Goal: Transaction & Acquisition: Obtain resource

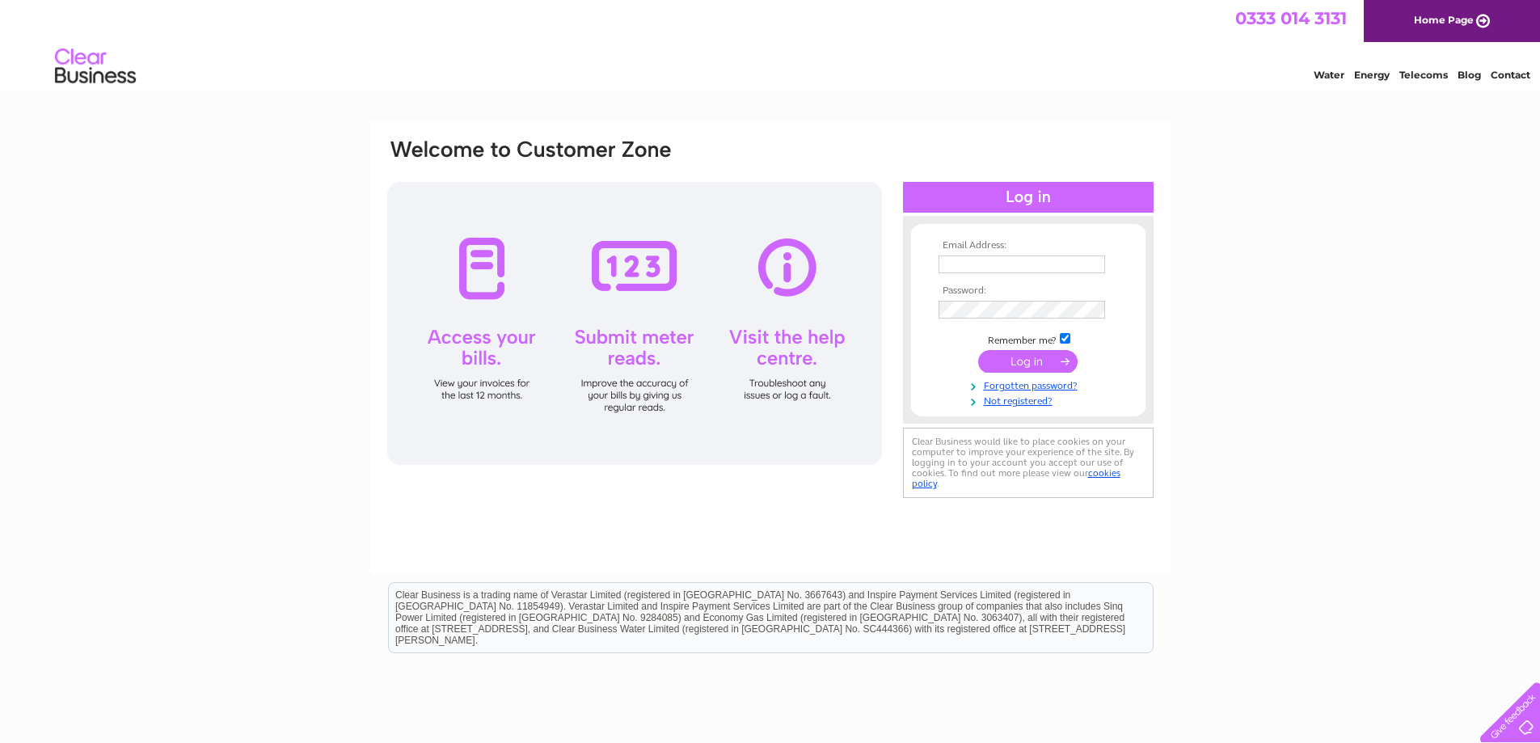
type input "the.spread.eagle.hotel@gmail.com"
click at [1332, 191] on div "Email Address: the.spread.eagle.hotel@gmail.com Password:" at bounding box center [770, 485] width 1540 height 729
click at [1029, 361] on input "submit" at bounding box center [1027, 361] width 99 height 23
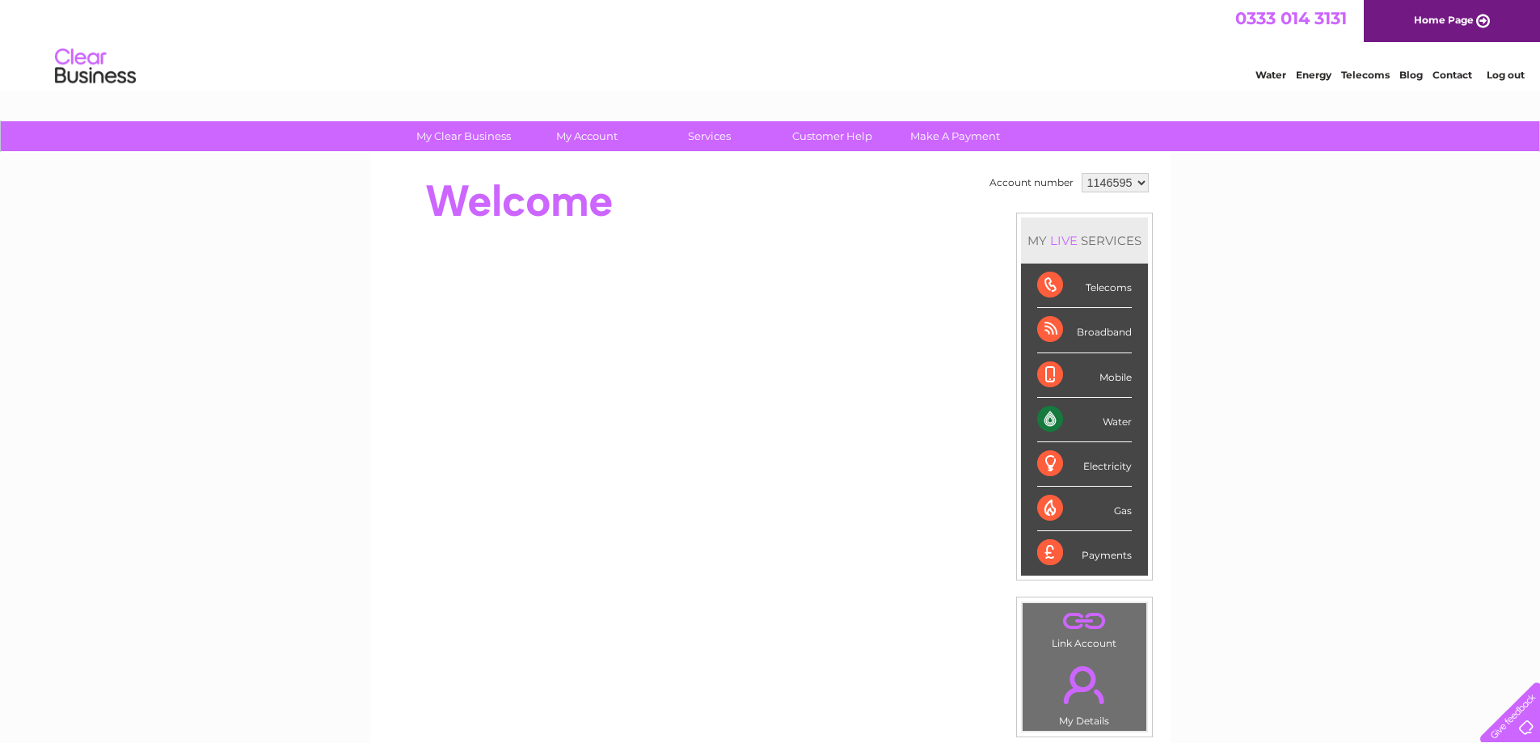
click at [1271, 72] on link "Water" at bounding box center [1271, 75] width 31 height 12
click at [1093, 553] on div "Payments" at bounding box center [1084, 553] width 95 height 44
click at [1050, 551] on div "Payments" at bounding box center [1084, 553] width 95 height 44
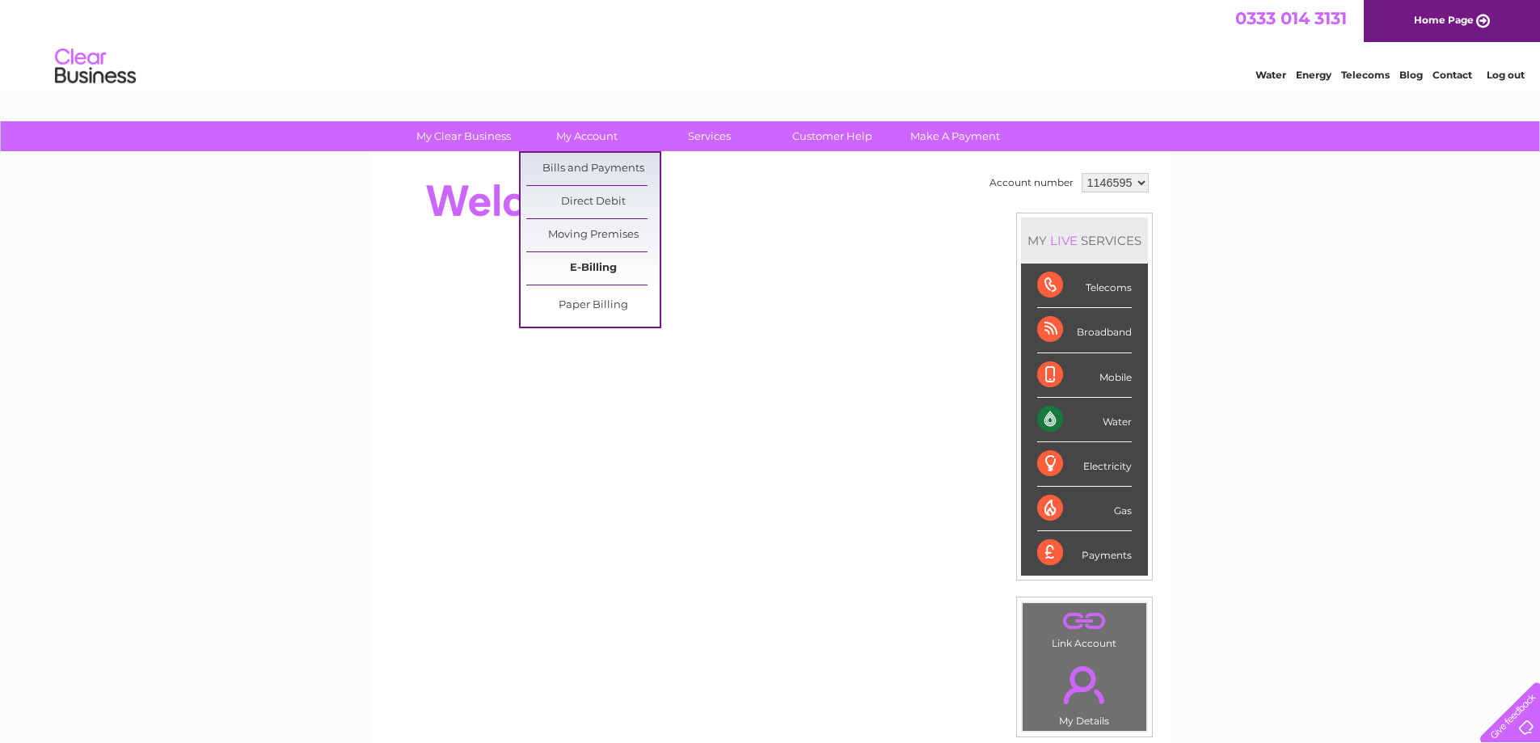
click at [604, 263] on link "E-Billing" at bounding box center [592, 268] width 133 height 32
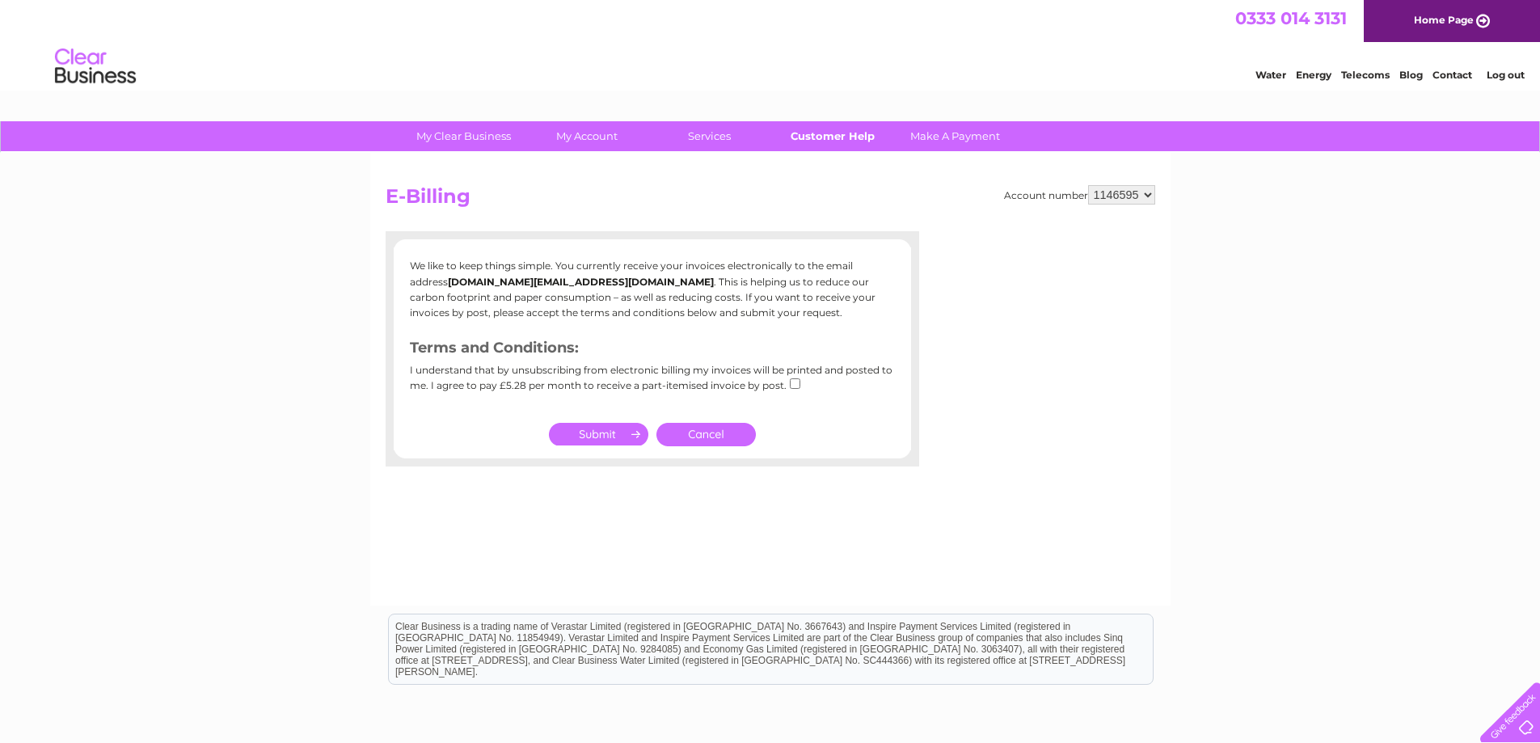
click at [846, 141] on link "Customer Help" at bounding box center [832, 136] width 133 height 30
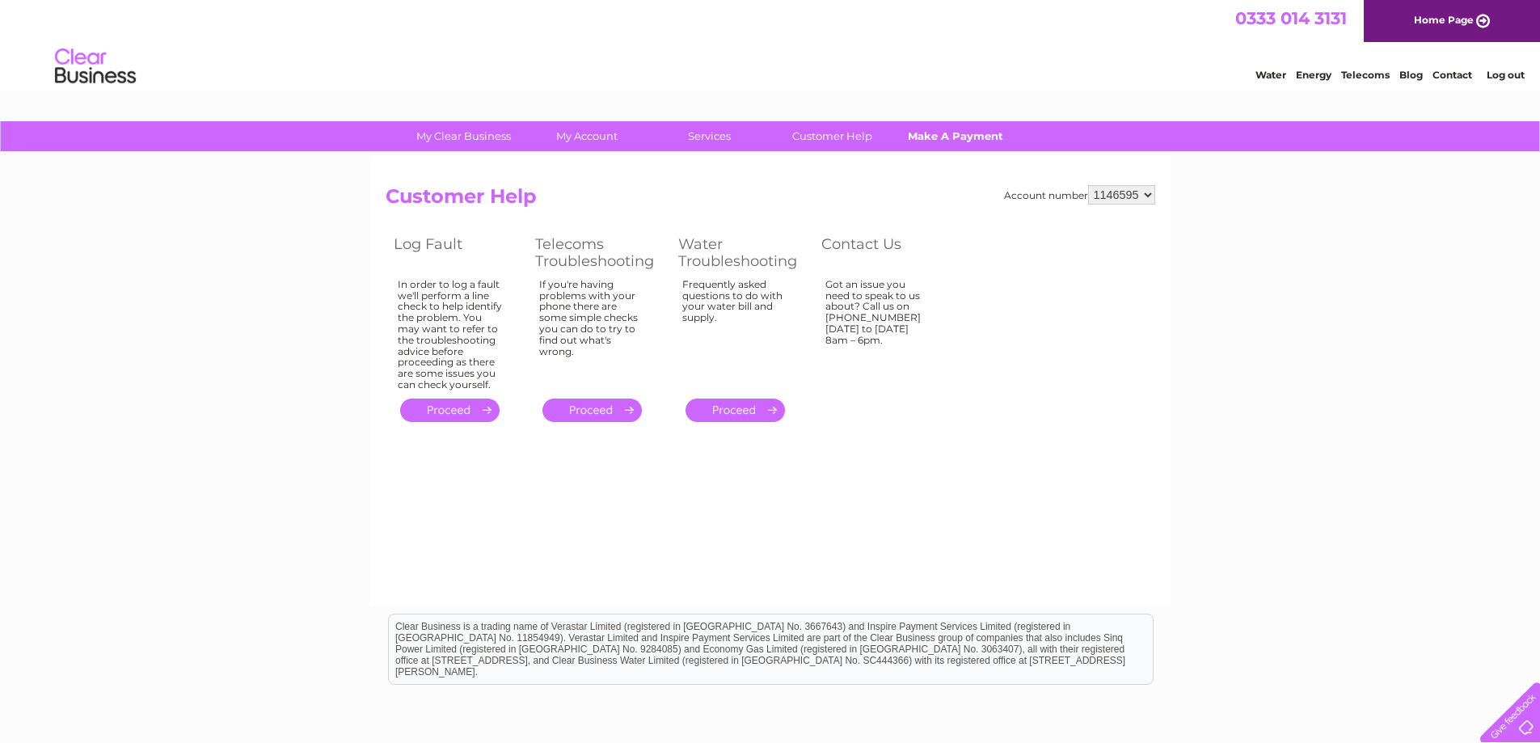
click at [945, 138] on link "Make A Payment" at bounding box center [955, 136] width 133 height 30
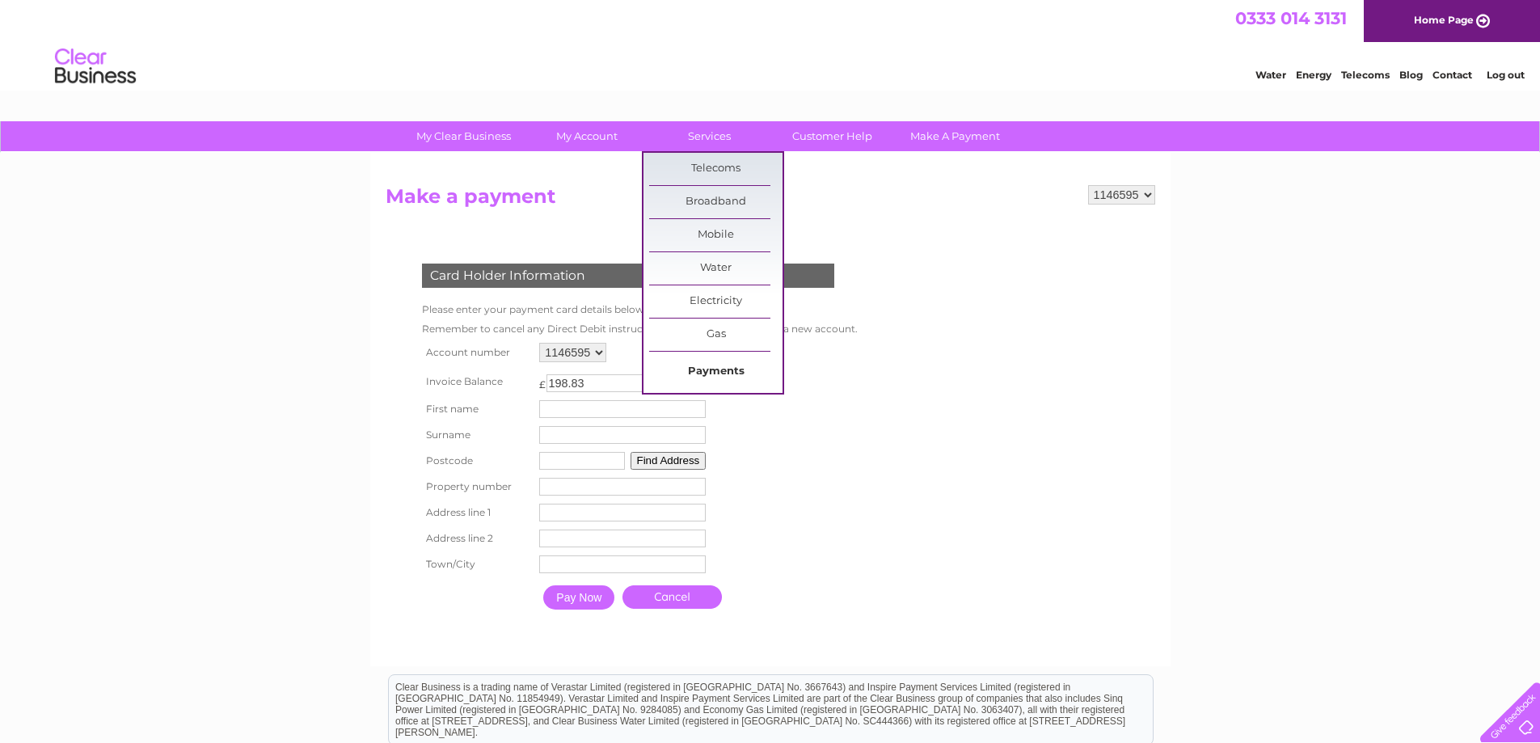
click at [721, 370] on link "Payments" at bounding box center [715, 372] width 133 height 32
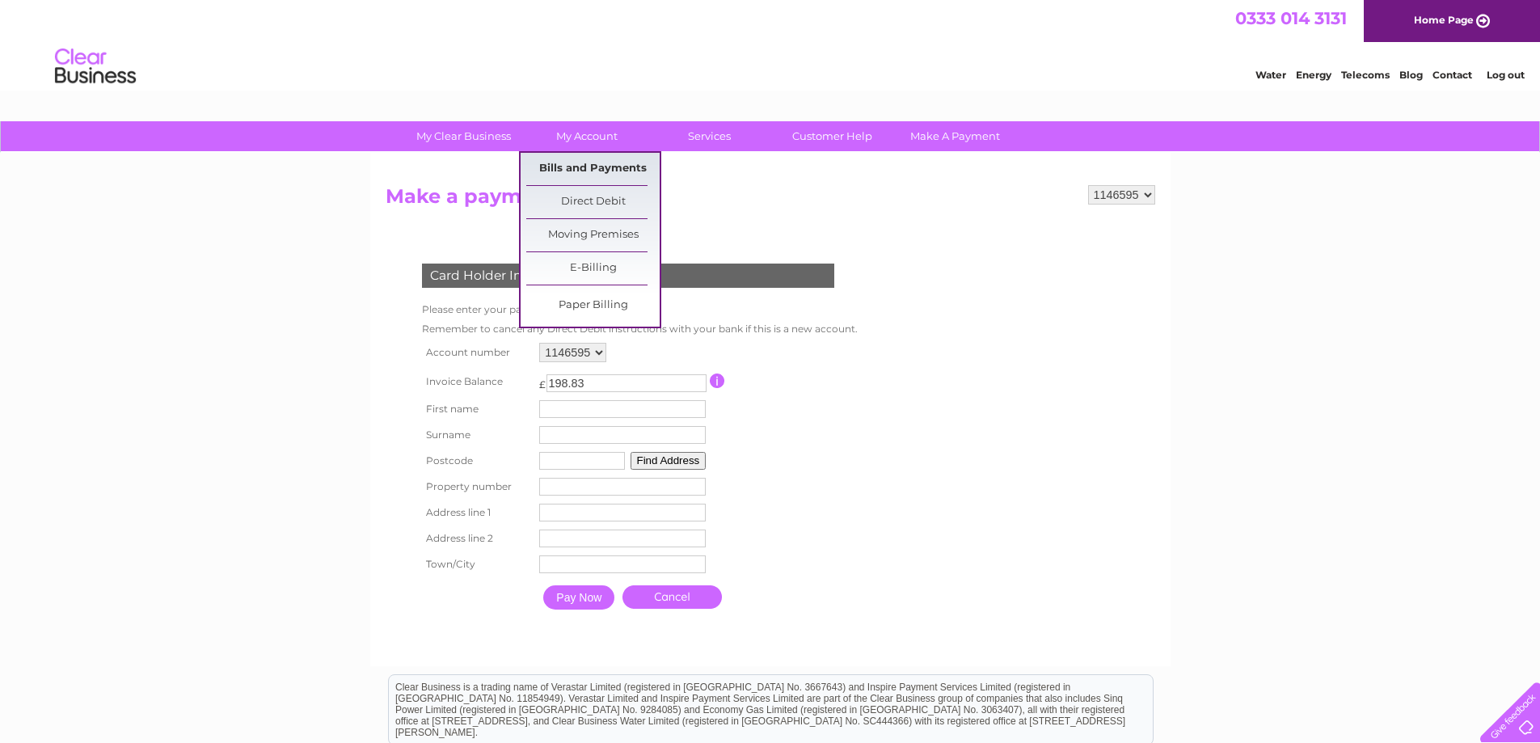
click at [560, 169] on link "Bills and Payments" at bounding box center [592, 169] width 133 height 32
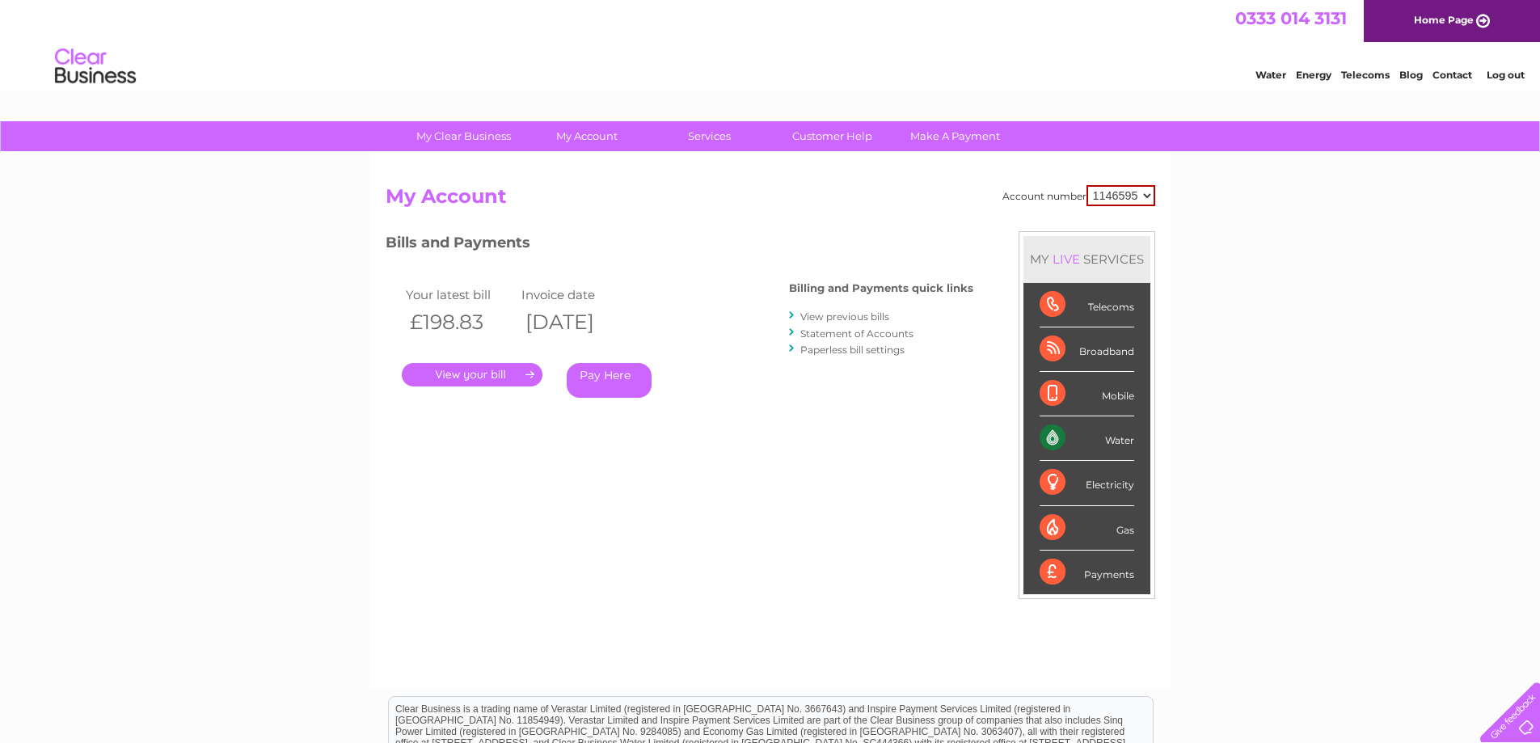
click at [840, 317] on link "View previous bills" at bounding box center [844, 316] width 89 height 12
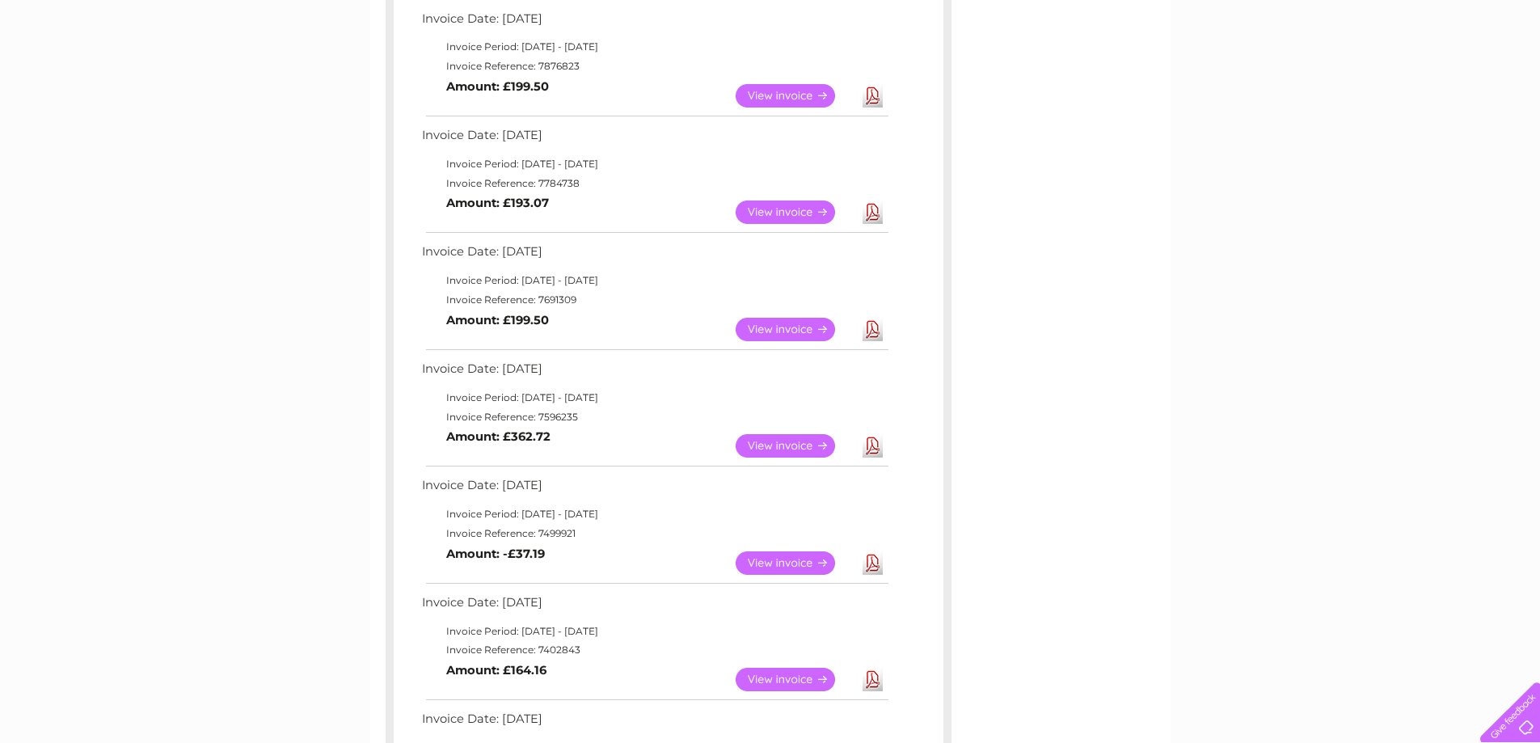
scroll to position [647, 0]
click at [822, 445] on link "View" at bounding box center [795, 444] width 119 height 23
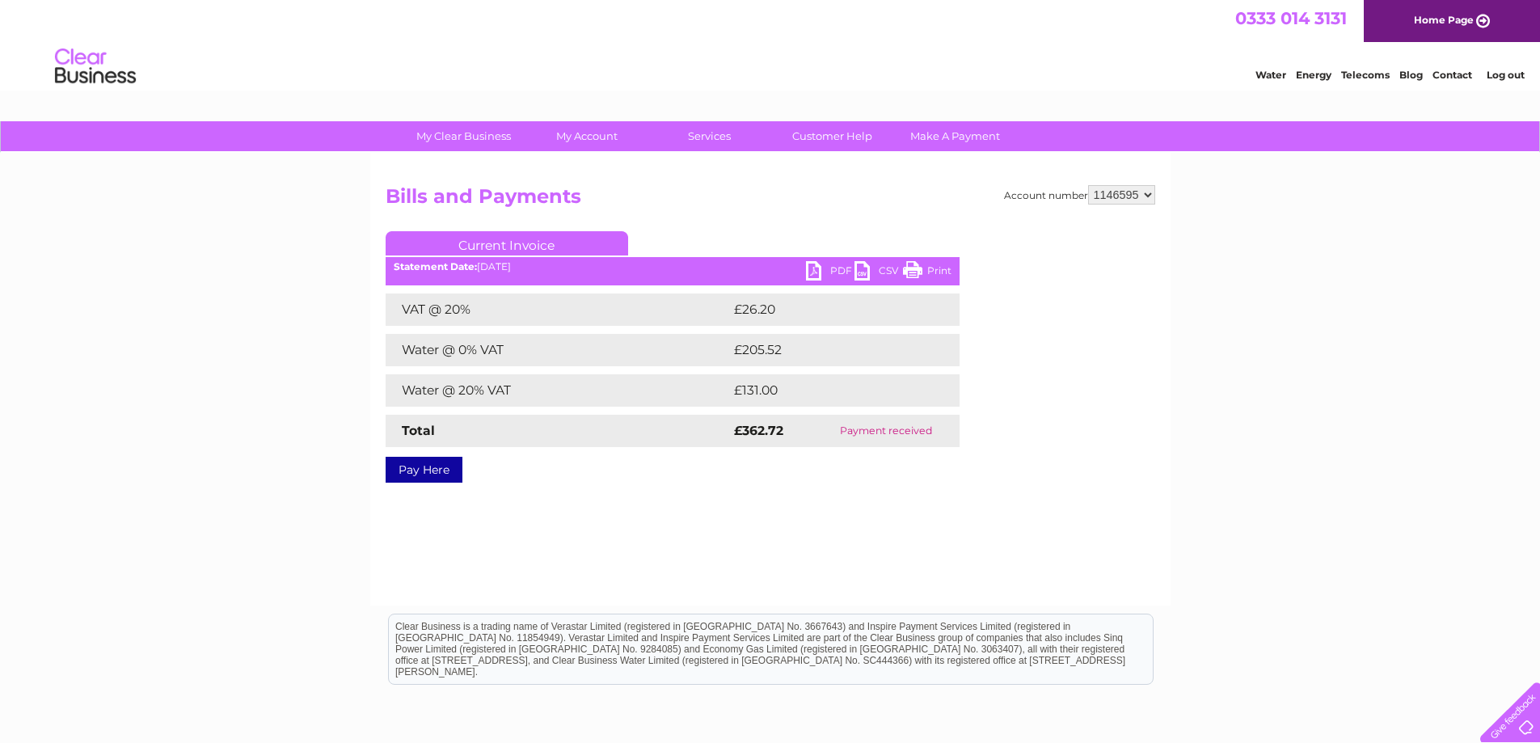
click at [857, 268] on link "CSV" at bounding box center [879, 272] width 49 height 23
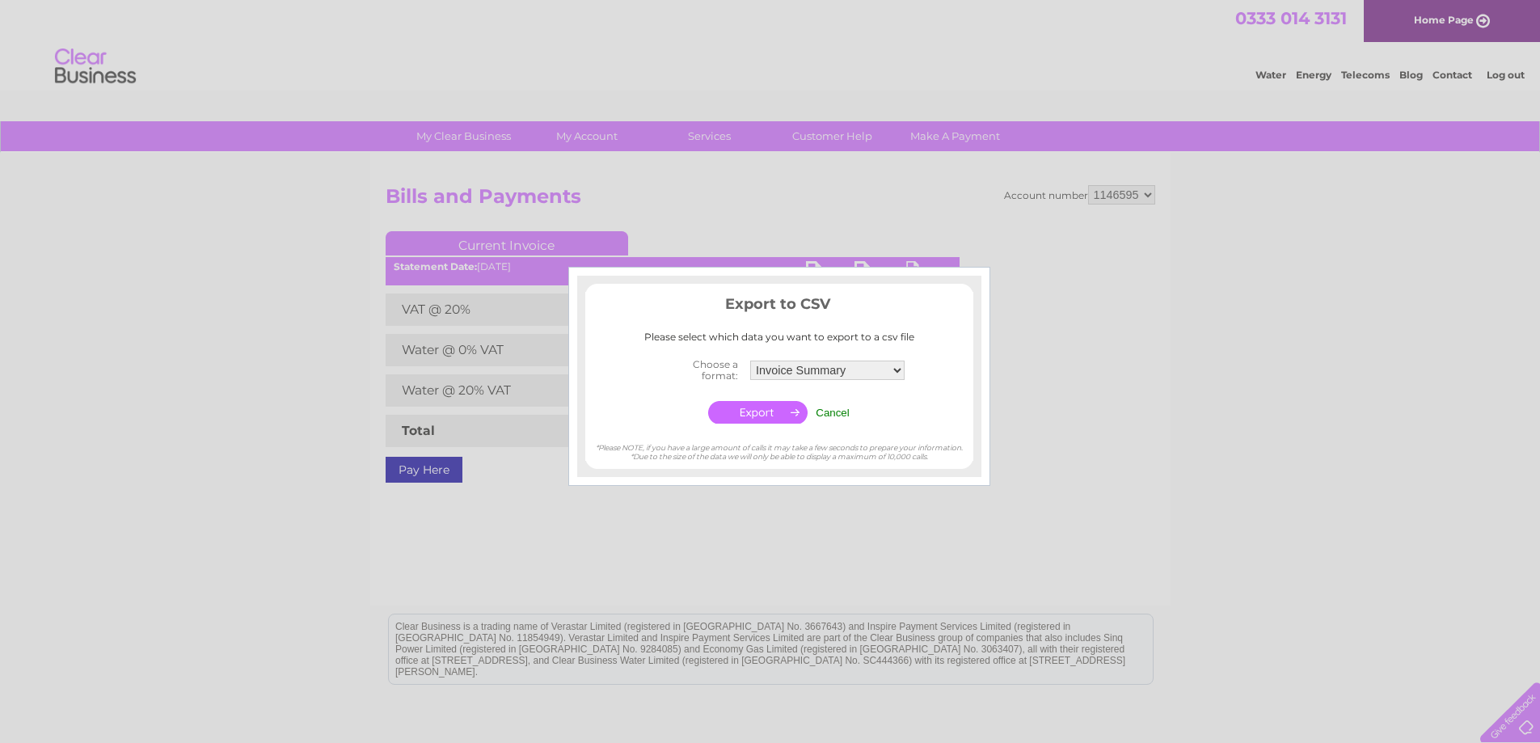
click at [864, 370] on select "Invoice Summary Service Charge Summary" at bounding box center [827, 370] width 154 height 19
select select "4"
click at [750, 360] on select "Invoice Summary Service Charge Summary" at bounding box center [828, 370] width 156 height 21
click at [763, 412] on input "button" at bounding box center [757, 412] width 99 height 23
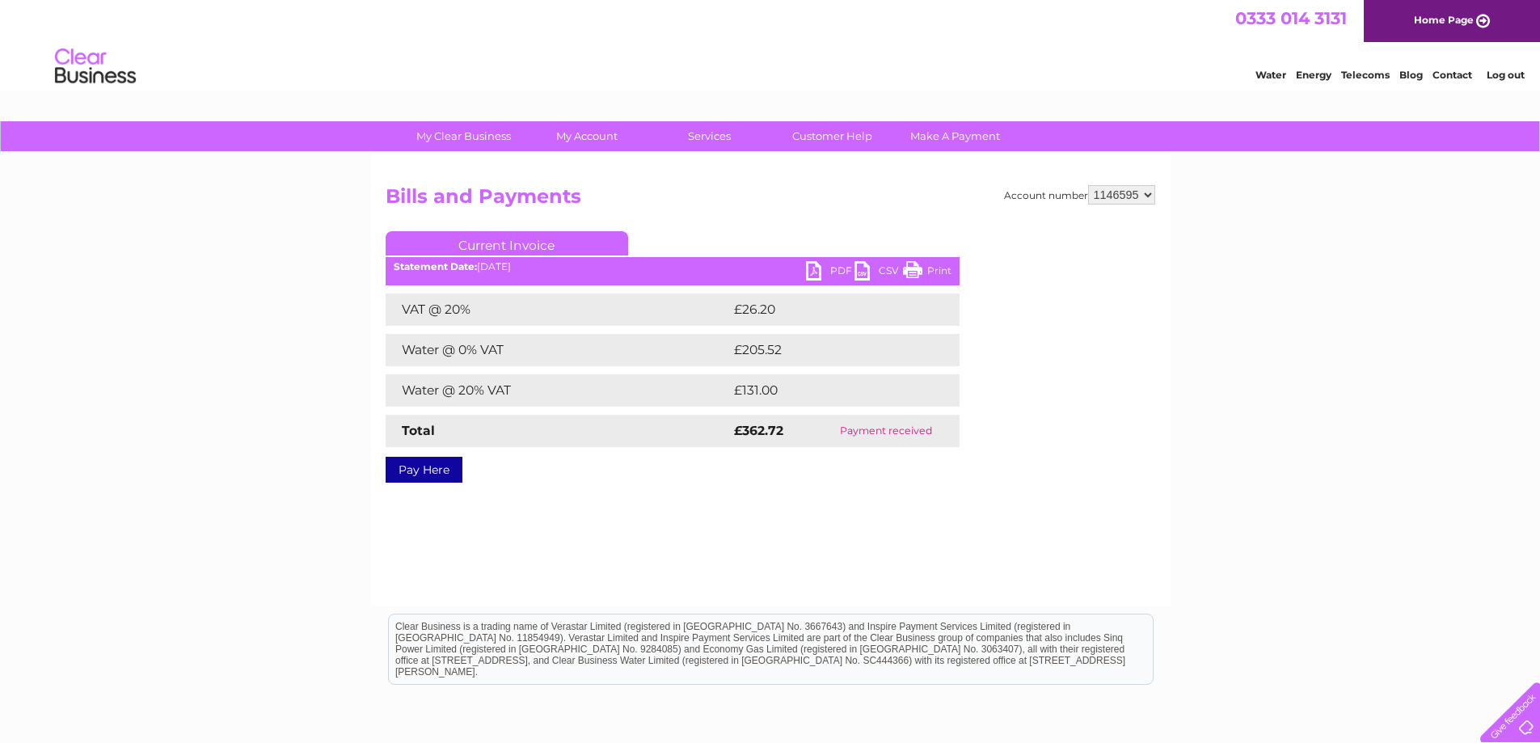
click at [805, 272] on div "Statement Date: 02/04/2025" at bounding box center [673, 266] width 574 height 11
click at [813, 269] on link "PDF" at bounding box center [830, 272] width 49 height 23
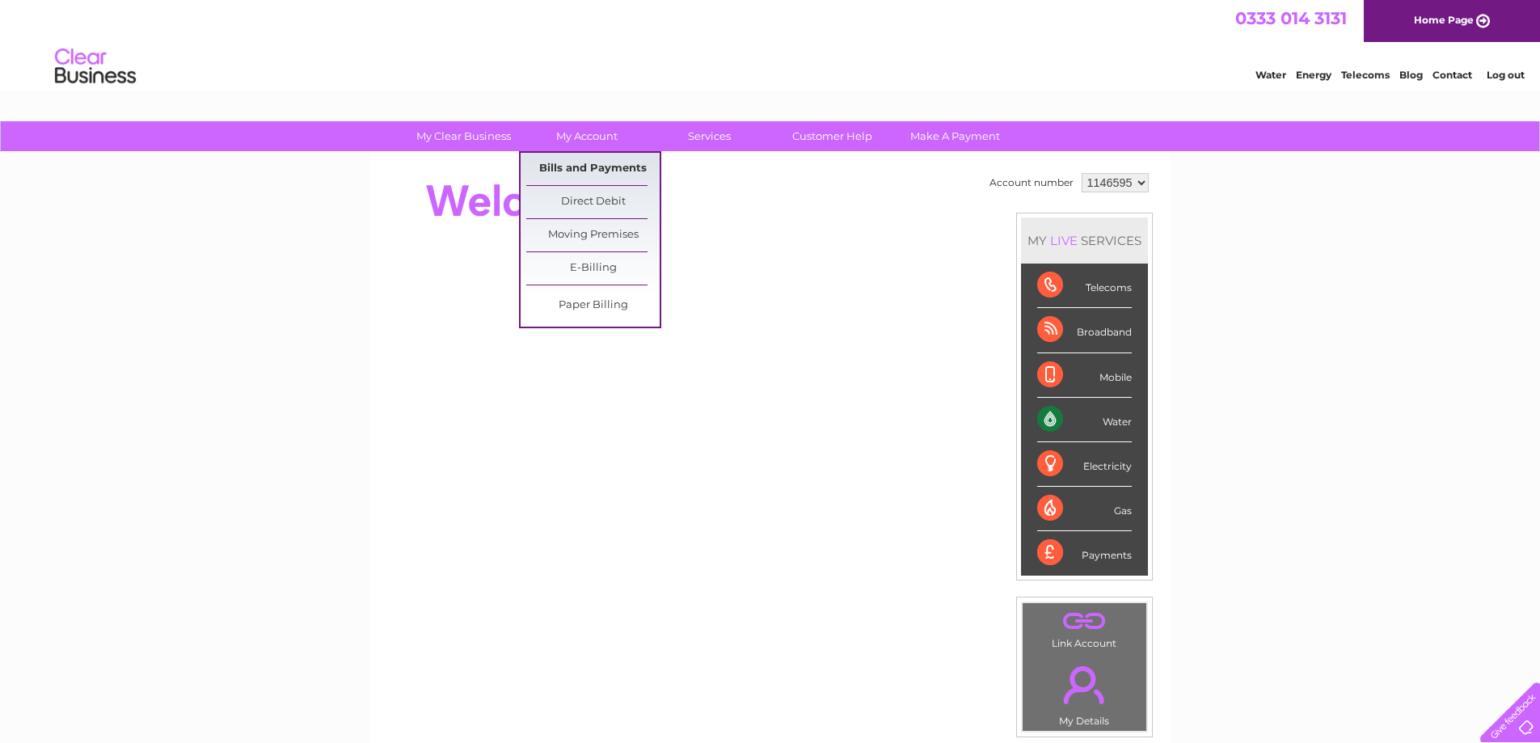
click at [575, 165] on link "Bills and Payments" at bounding box center [592, 169] width 133 height 32
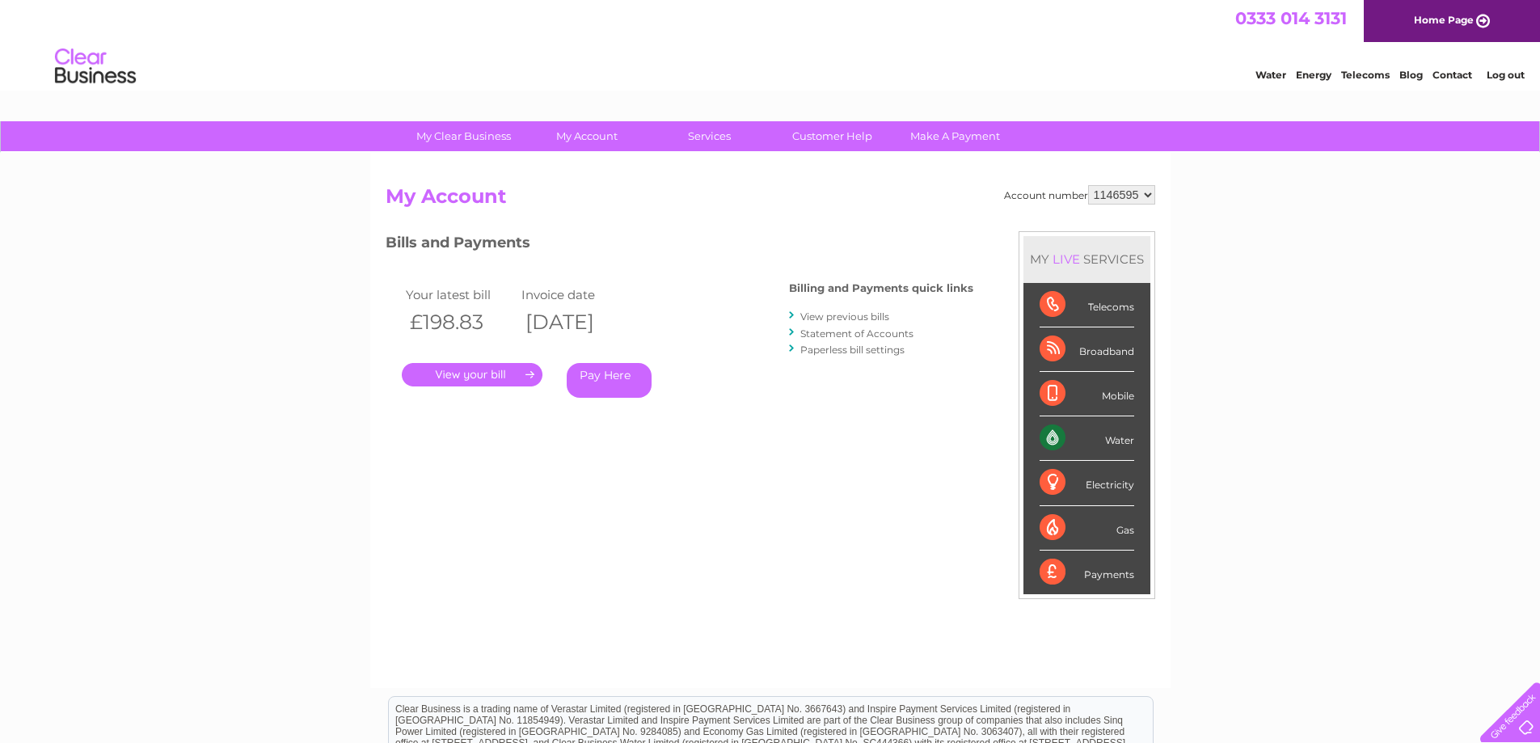
click at [847, 315] on link "View previous bills" at bounding box center [844, 316] width 89 height 12
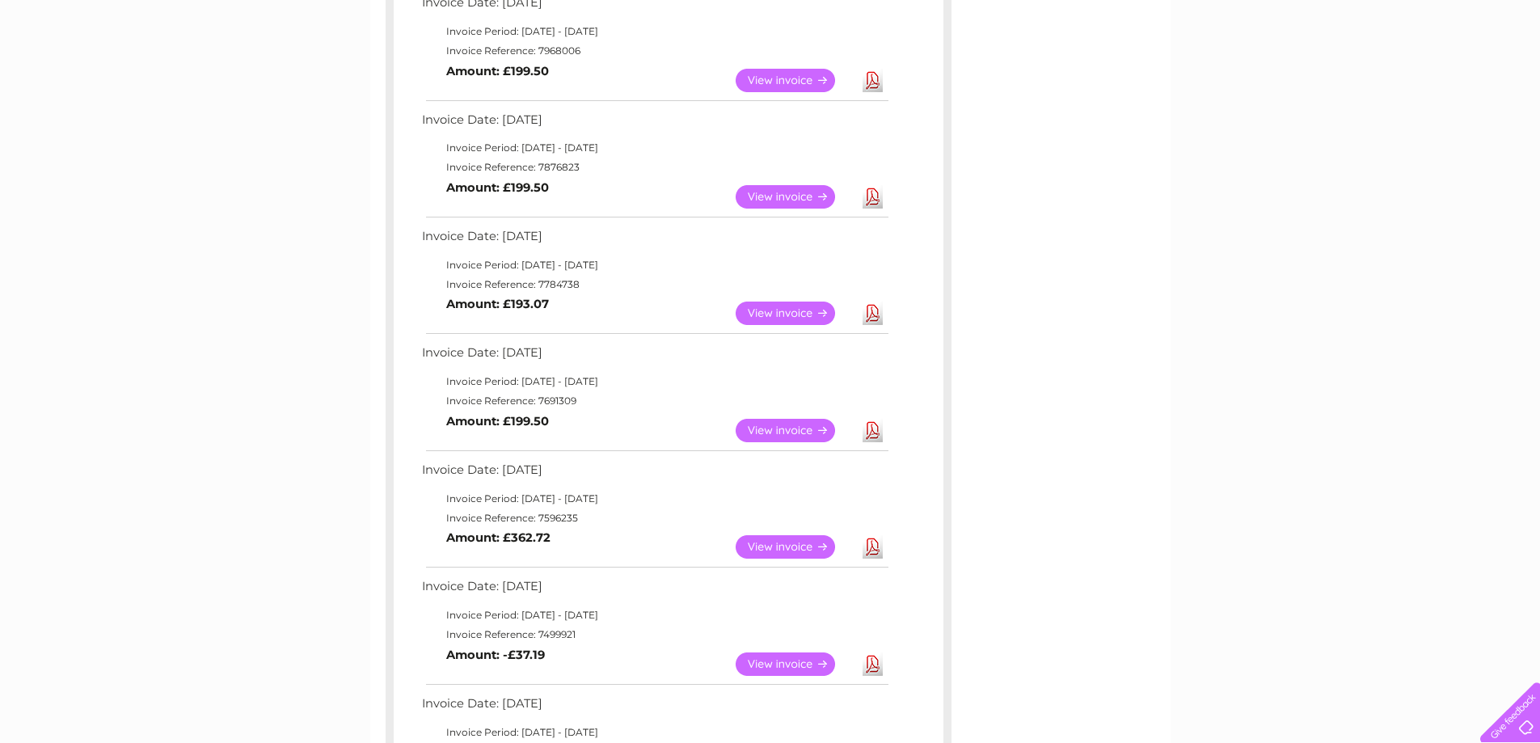
scroll to position [566, 0]
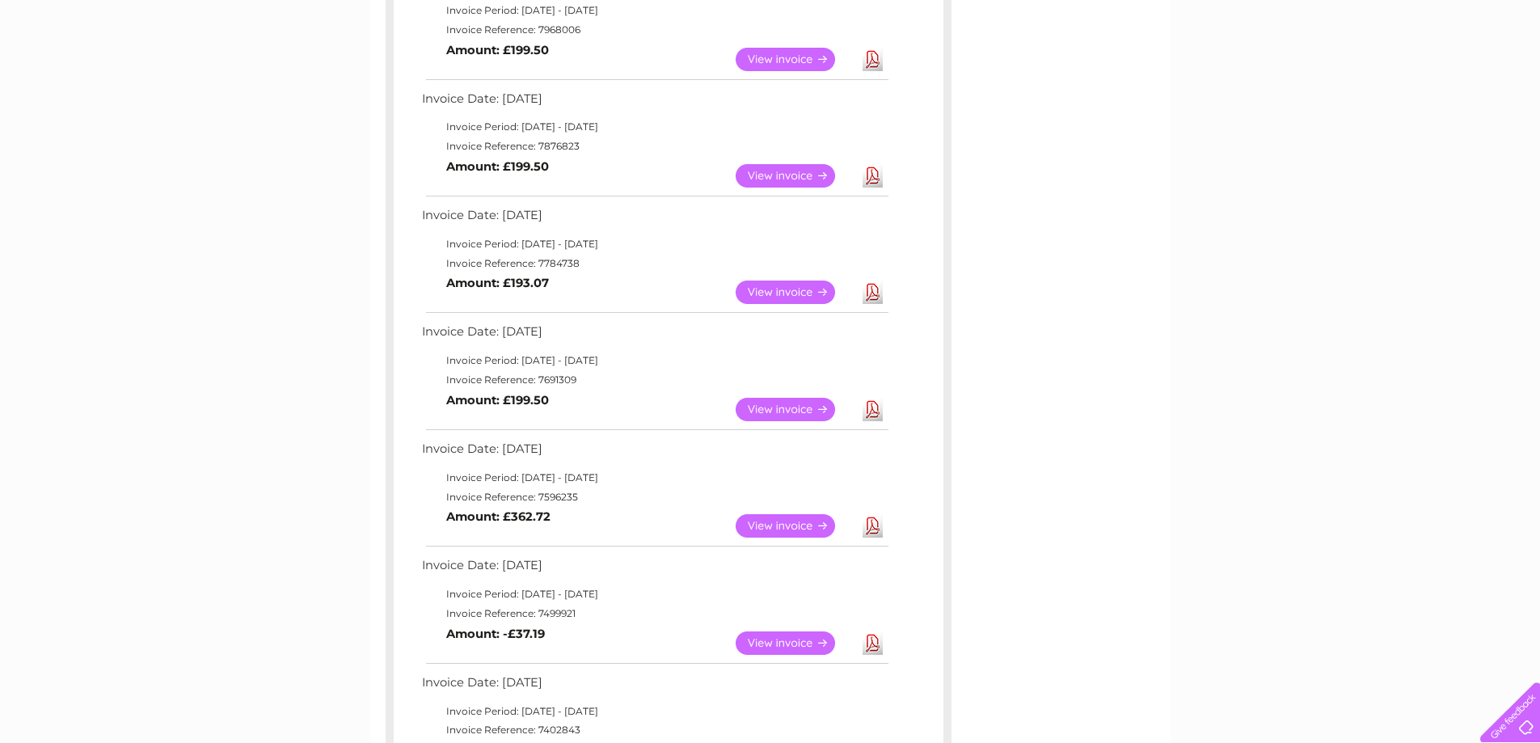
click at [872, 412] on link "Download" at bounding box center [873, 409] width 20 height 23
click at [876, 295] on link "Download" at bounding box center [873, 292] width 20 height 23
click at [876, 179] on link "Download" at bounding box center [873, 175] width 20 height 23
click at [878, 57] on link "Download" at bounding box center [873, 59] width 20 height 23
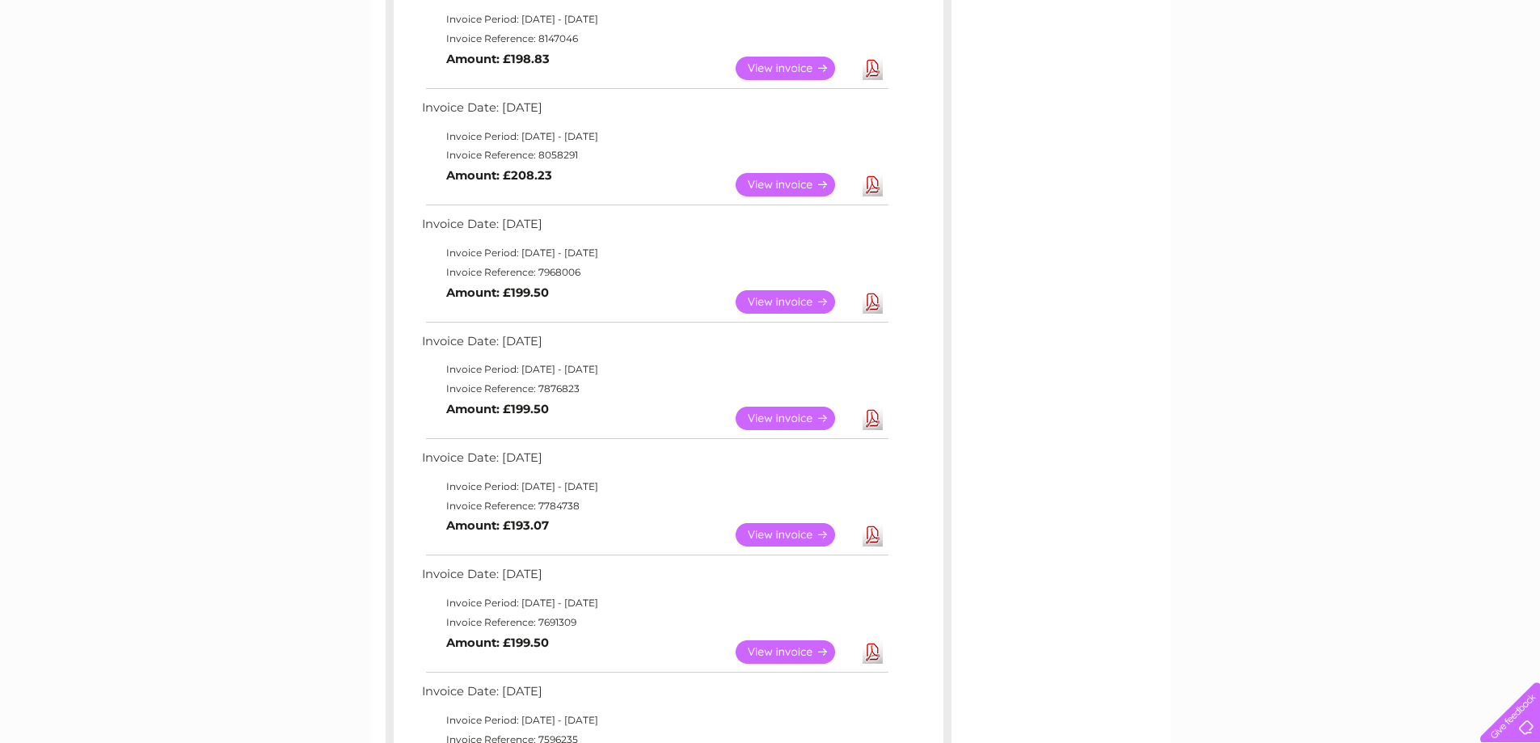
click at [873, 182] on link "Download" at bounding box center [873, 184] width 20 height 23
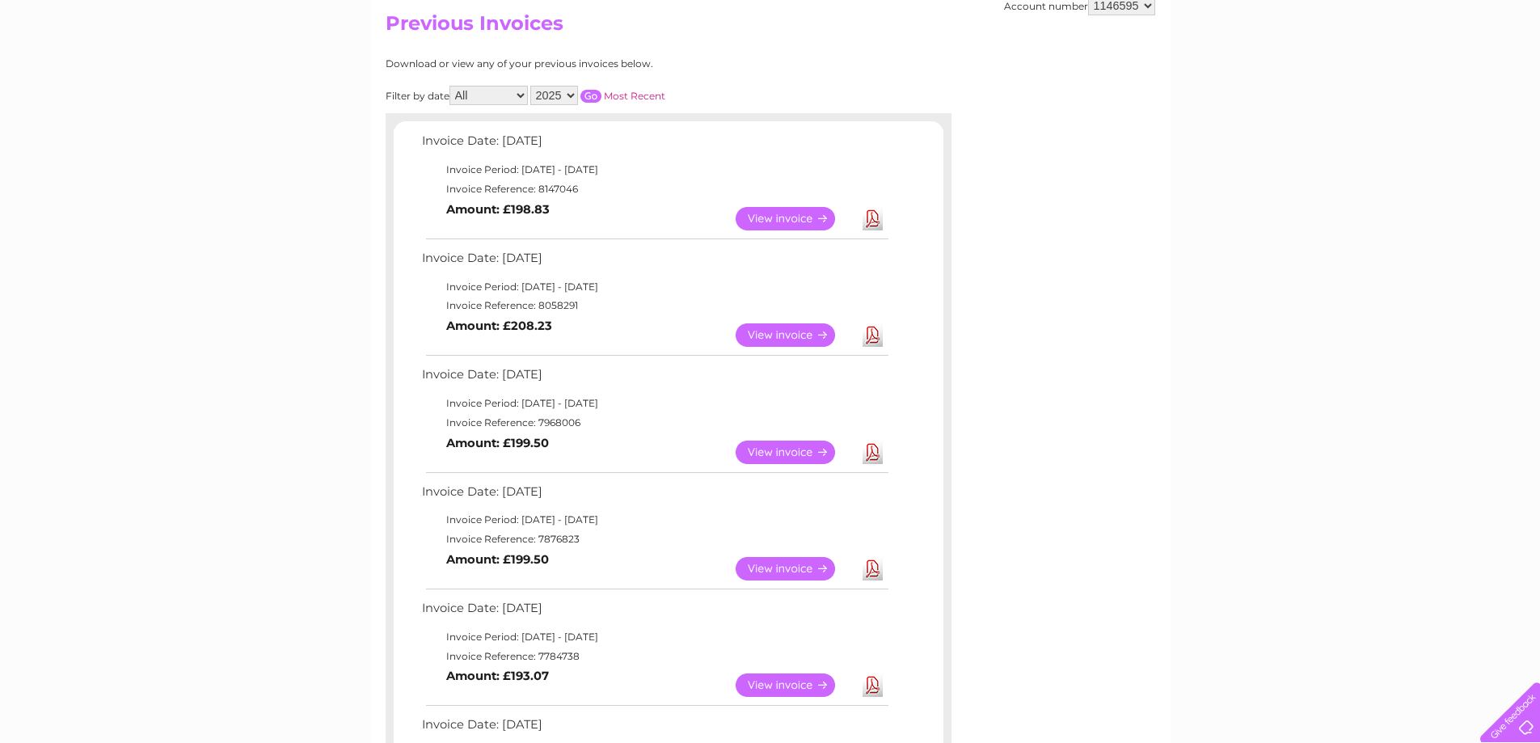
scroll to position [162, 0]
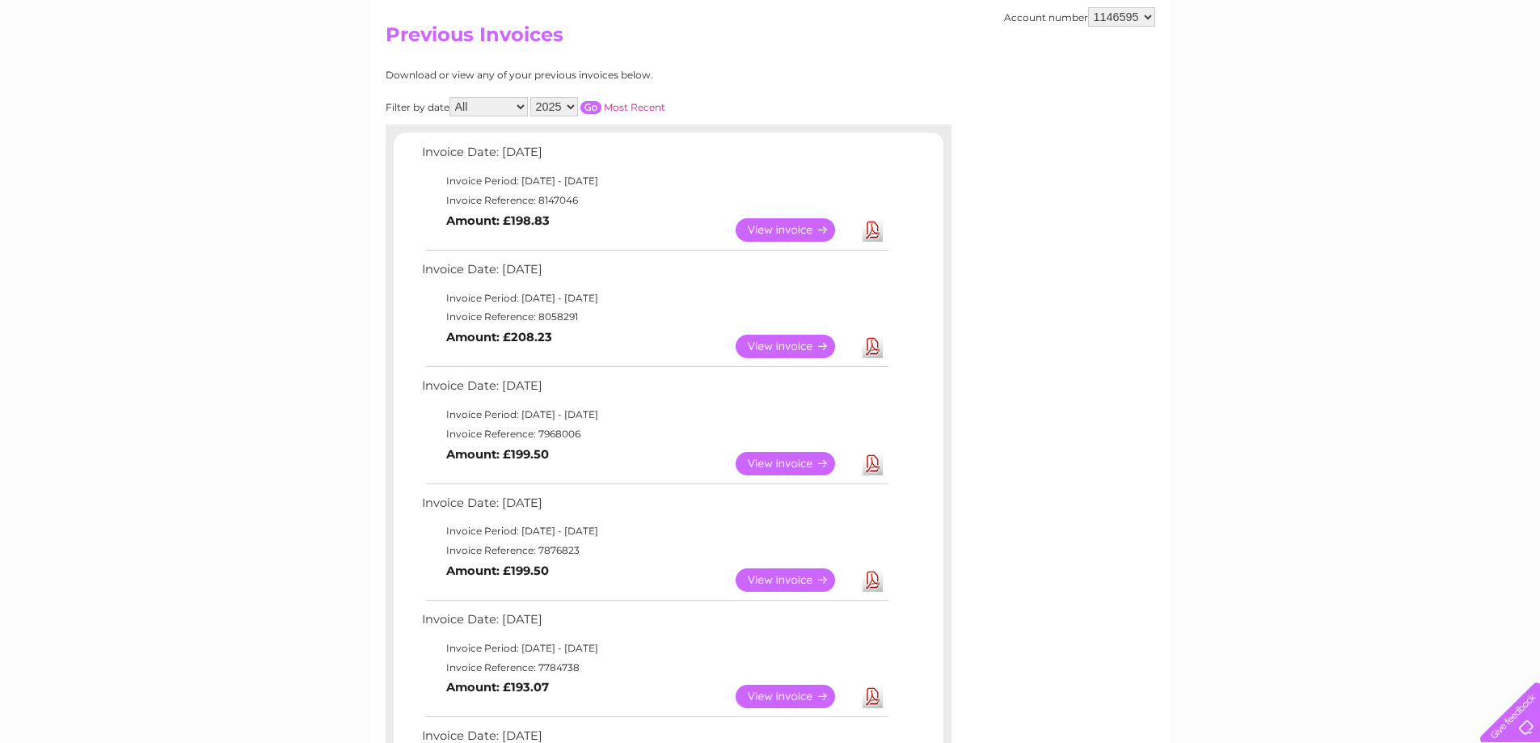
click at [876, 229] on link "Download" at bounding box center [873, 229] width 20 height 23
